Goal: Transaction & Acquisition: Download file/media

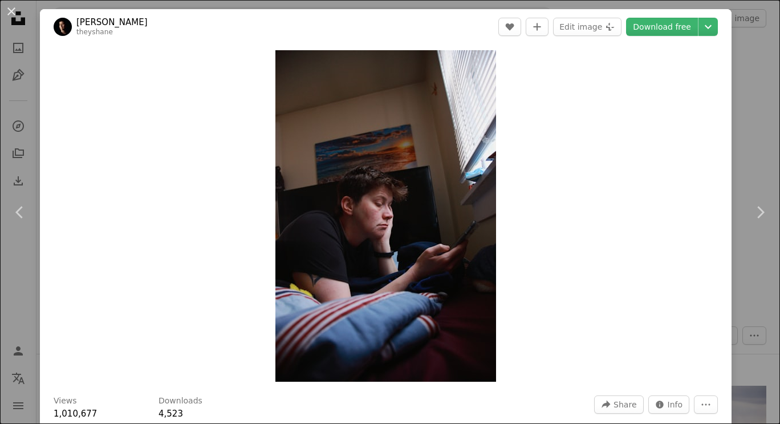
scroll to position [5594, 0]
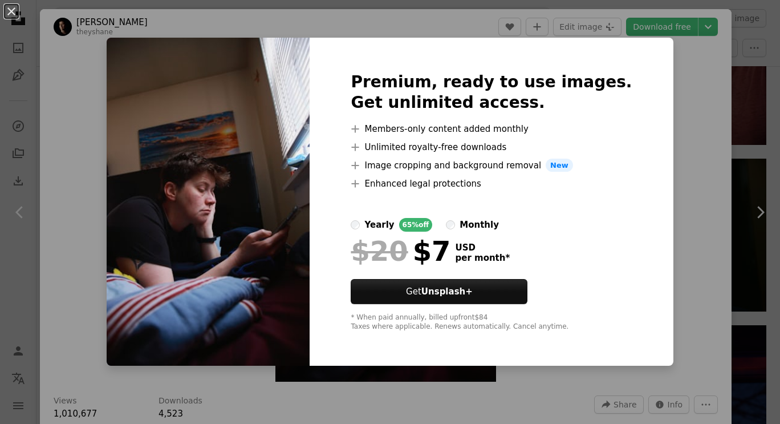
click at [651, 134] on div "An X shape Premium, ready to use images. Get unlimited access. A plus sign Memb…" at bounding box center [390, 212] width 780 height 424
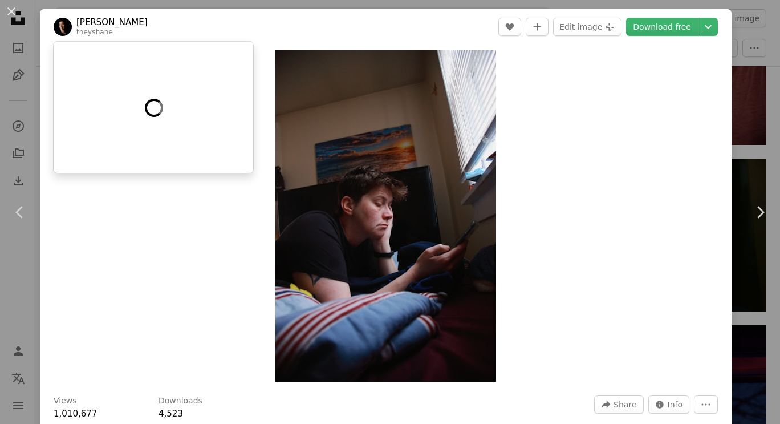
click at [90, 35] on link "theyshane" at bounding box center [94, 32] width 36 height 8
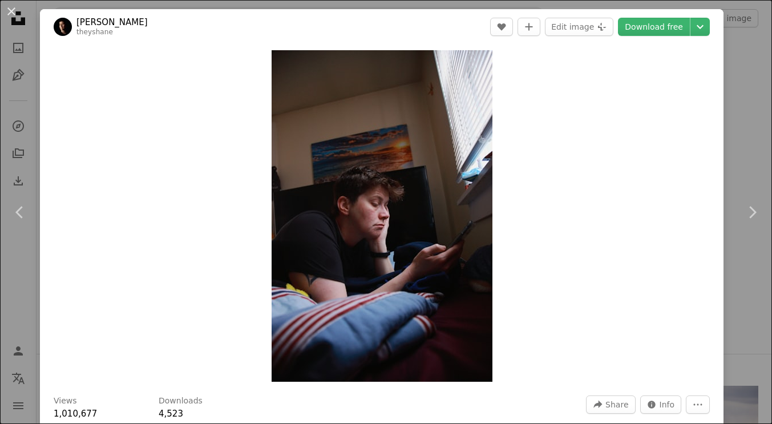
scroll to position [5594, 0]
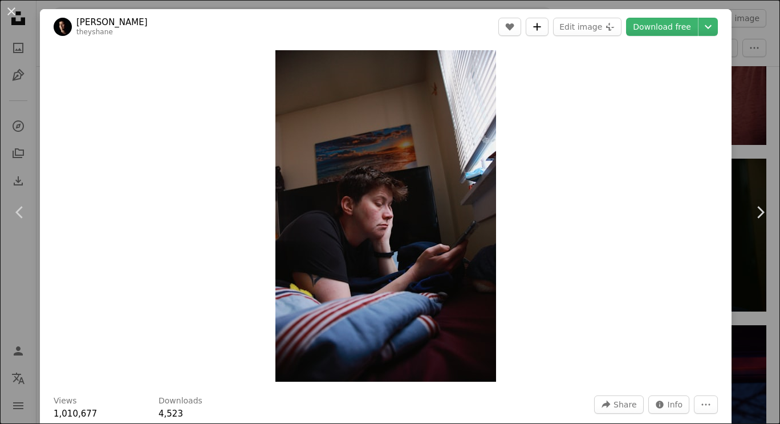
click at [546, 23] on button "A plus sign" at bounding box center [537, 27] width 23 height 18
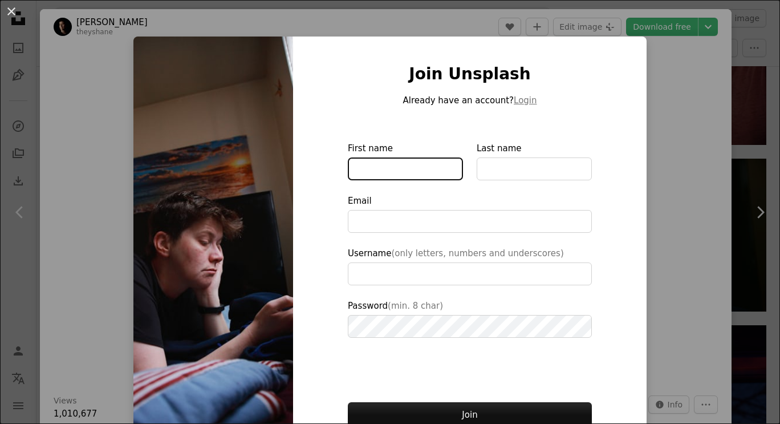
click at [381, 176] on input "First name" at bounding box center [405, 168] width 115 height 23
click at [626, 169] on div "Join Unsplash Already have an account? Login First name Last name Email Usernam…" at bounding box center [470, 257] width 354 height 443
click at [655, 167] on div "An X shape Join Unsplash Already have an account? Login First name Last name Em…" at bounding box center [390, 212] width 780 height 424
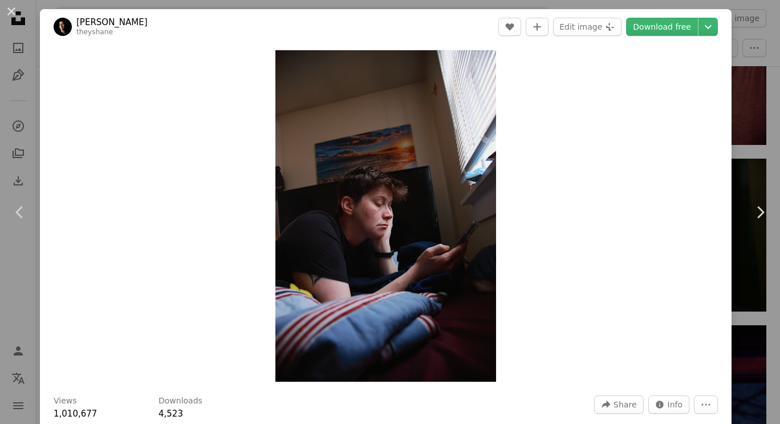
click at [661, 25] on link "Download free" at bounding box center [662, 27] width 72 height 18
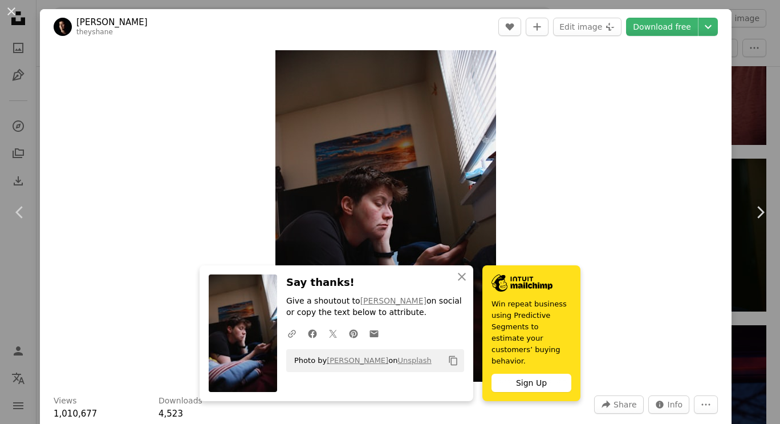
click at [737, 84] on div "An X shape Chevron left Chevron right [PERSON_NAME] A heart A plus sign Edit im…" at bounding box center [390, 212] width 780 height 424
